Goal: Information Seeking & Learning: Learn about a topic

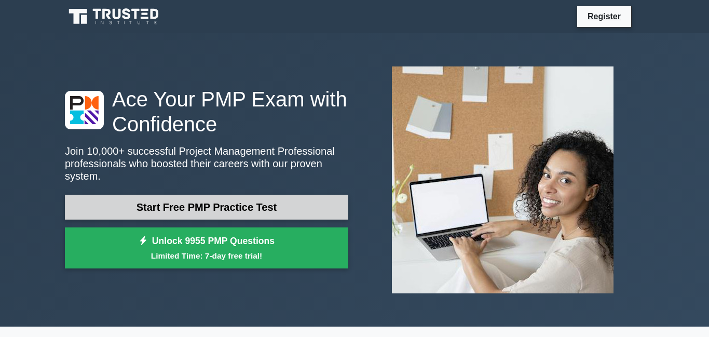
click at [251, 202] on link "Start Free PMP Practice Test" at bounding box center [207, 207] width 284 height 25
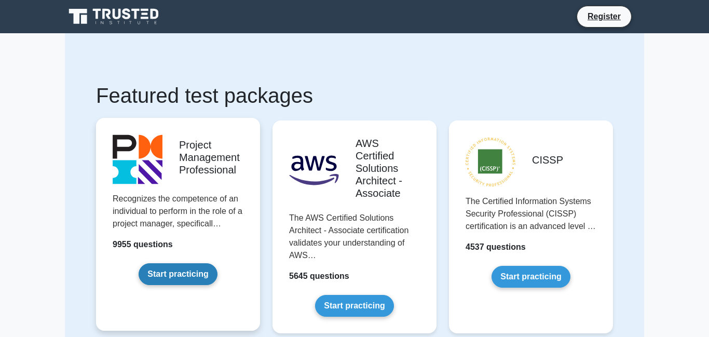
click at [187, 269] on link "Start practicing" at bounding box center [178, 274] width 78 height 22
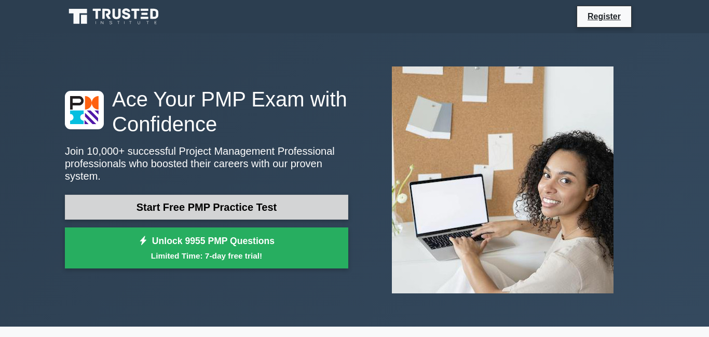
click at [205, 204] on link "Start Free PMP Practice Test" at bounding box center [207, 207] width 284 height 25
